Goal: Communication & Community: Answer question/provide support

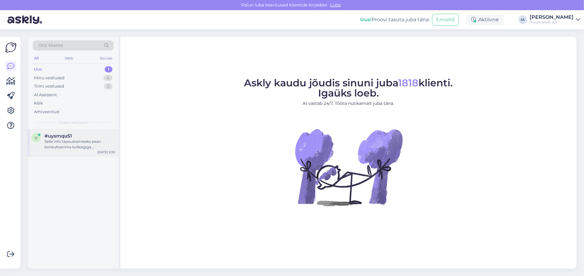
click at [71, 150] on div "Selle info täpsustamiseks pean konsulteerima kolleegiga. [PERSON_NAME] teile te…" at bounding box center [79, 144] width 70 height 11
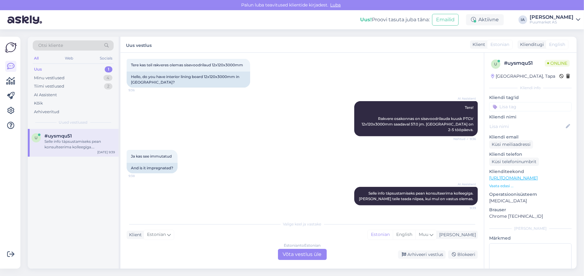
scroll to position [338, 0]
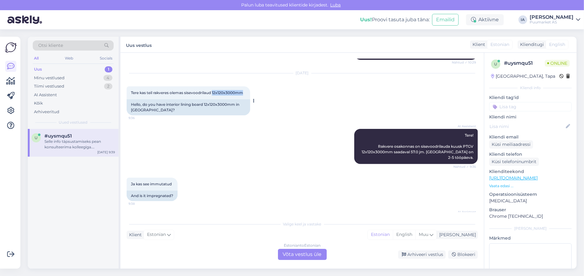
drag, startPoint x: 131, startPoint y: 165, endPoint x: 169, endPoint y: 166, distance: 37.7
click at [169, 95] on span "Tere kas teil rakveres olemas sisevoodrilaud 12x120x3000mm" at bounding box center [187, 93] width 112 height 5
copy span "12x120x3000mm"
click at [303, 255] on div "Estonian to Estonian Võta vestlus üle" at bounding box center [302, 254] width 49 height 11
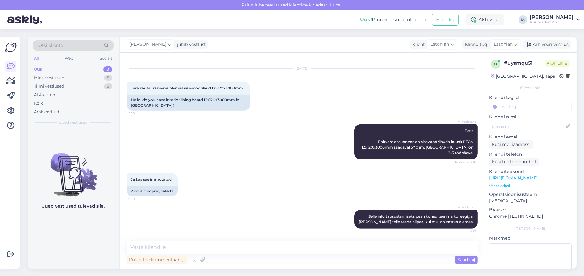
scroll to position [438, 0]
click at [174, 248] on textarea at bounding box center [302, 247] width 351 height 13
paste textarea "[URL][DOMAIN_NAME]"
type textarea "[URL][DOMAIN_NAME]"
drag, startPoint x: 319, startPoint y: 249, endPoint x: 0, endPoint y: 234, distance: 319.8
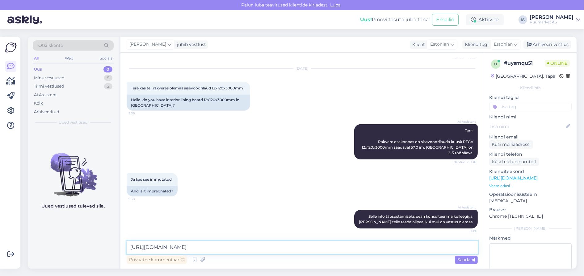
click at [0, 234] on div "Võimalused Veendu, et Askly loob sulle väärtust. Sulge Ühenda FB ja IG sõnumid …" at bounding box center [292, 152] width 584 height 247
paste textarea "[URL][DOMAIN_NAME]"
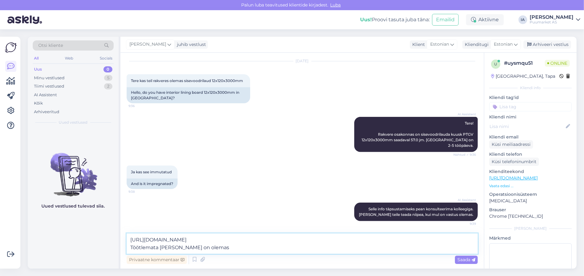
type textarea "[URL][DOMAIN_NAME] Töötlemata [PERSON_NAME] on olemas."
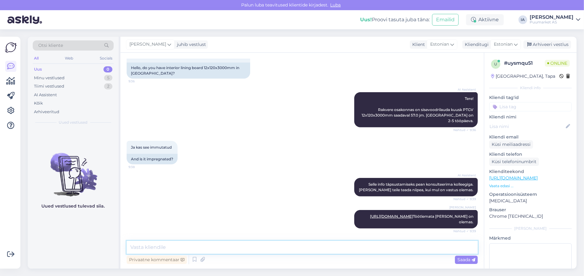
click at [158, 245] on textarea at bounding box center [302, 247] width 351 height 13
paste textarea "[URL][DOMAIN_NAME]"
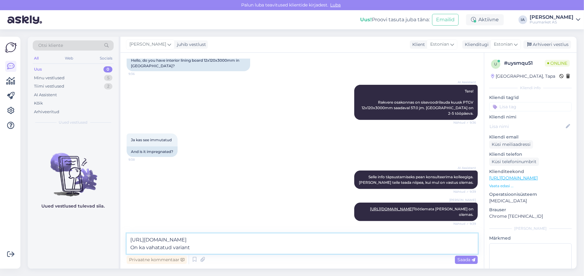
type textarea "[URL][DOMAIN_NAME] On ka vahatatud variant."
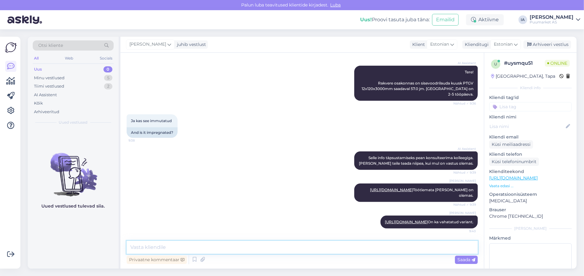
scroll to position [528, 0]
